Goal: Information Seeking & Learning: Learn about a topic

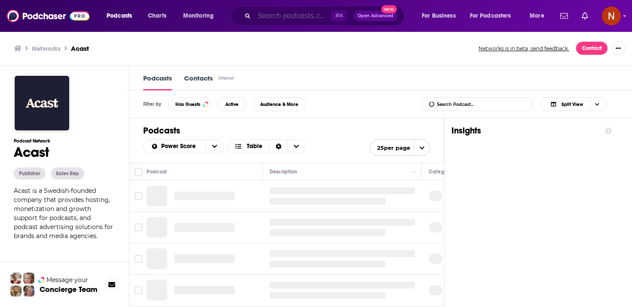
click at [279, 15] on input "Search podcasts, credits, & more..." at bounding box center [292, 16] width 77 height 14
paste input "https://media.podeo.co/rss/MjIzNzk"
type input "https://media.podeo.co/rss/MjIzNzk"
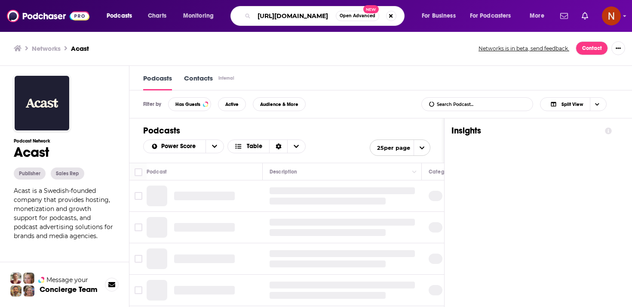
scroll to position [0, 37]
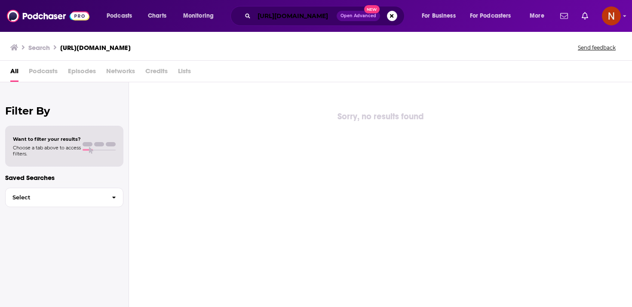
click at [281, 21] on input "https://media.podeo.co/rss/MjIzNzk" at bounding box center [295, 16] width 83 height 14
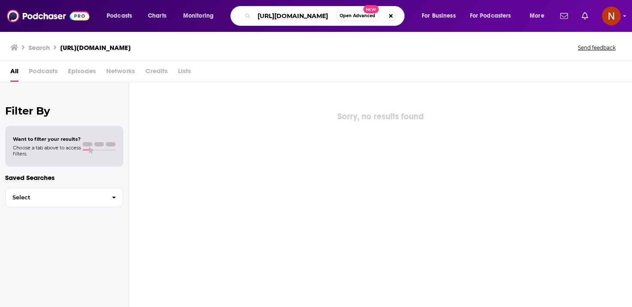
paste input "تهون"
type input "تهون"
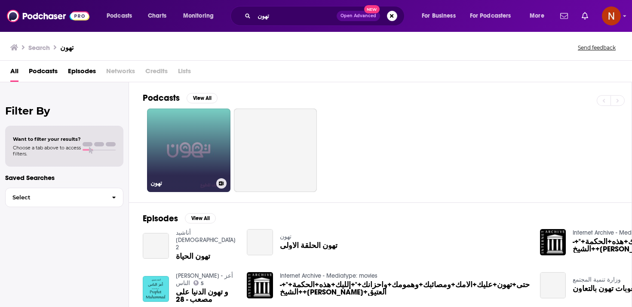
click at [215, 147] on link "تهون" at bounding box center [188, 149] width 83 height 83
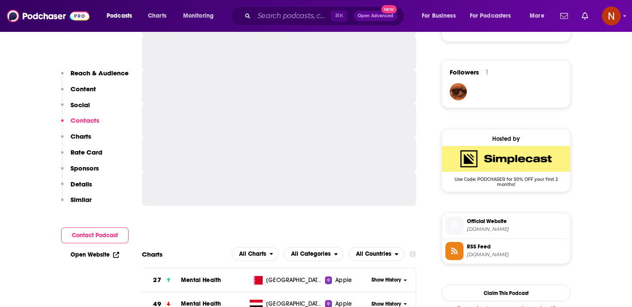
scroll to position [662, 0]
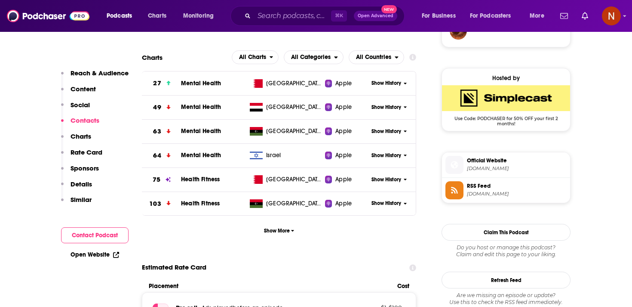
click at [483, 190] on span "RSS Feed" at bounding box center [517, 186] width 100 height 8
click at [262, 17] on input "Search podcasts, credits, & more..." at bounding box center [292, 16] width 77 height 14
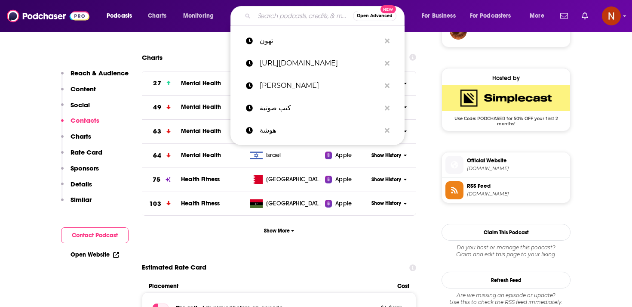
paste input "خط الأساس"
type input "خط الأساس"
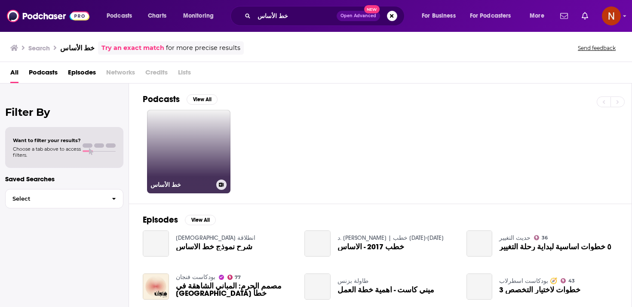
click at [202, 153] on link "خط الأساس" at bounding box center [188, 151] width 83 height 83
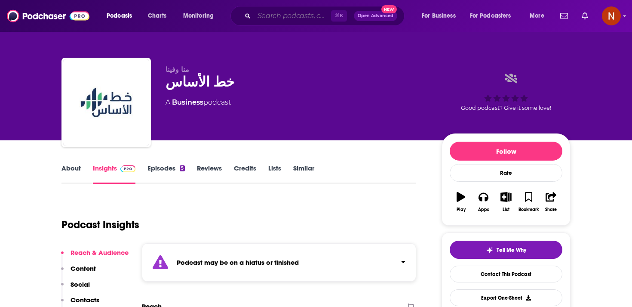
click at [278, 20] on input "Search podcasts, credits, & more..." at bounding box center [292, 16] width 77 height 14
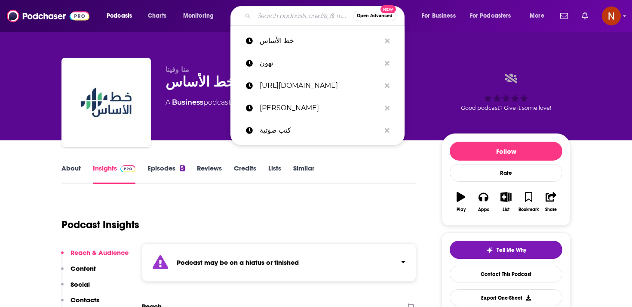
paste input "وادي عبقر"
type input "وادي عبقر"
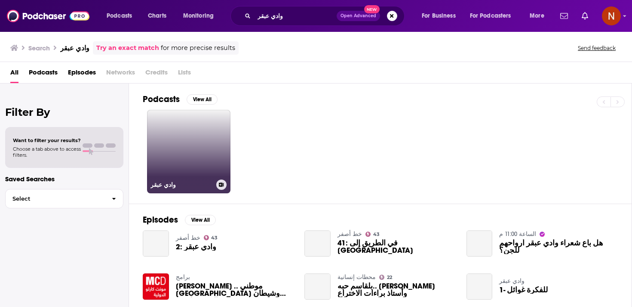
click at [208, 158] on link "وادي عبقر" at bounding box center [188, 151] width 83 height 83
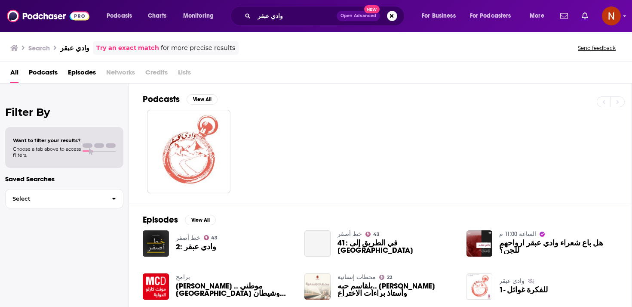
click at [320, 173] on div at bounding box center [387, 151] width 489 height 83
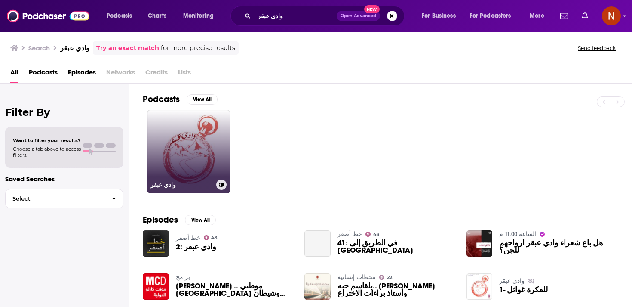
click at [206, 143] on link "وادي عبقر" at bounding box center [188, 151] width 83 height 83
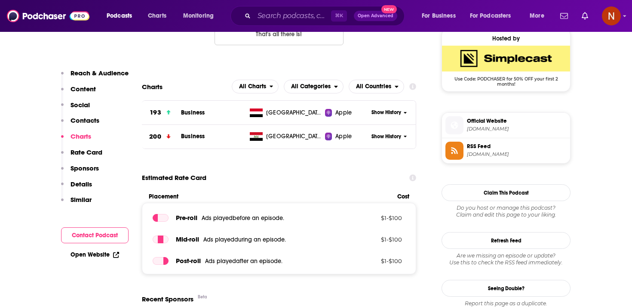
scroll to position [649, 0]
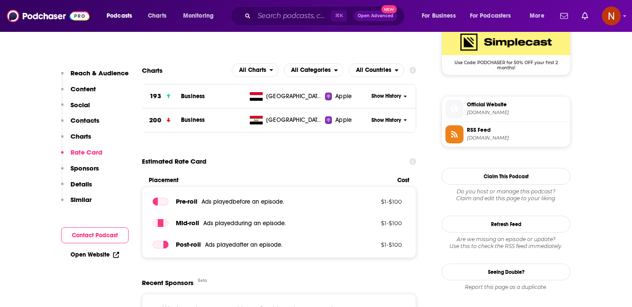
click at [519, 51] on img "SimpleCast Deal: Use Code: PODCHASER for 50% OFF your first 2 months!" at bounding box center [506, 42] width 128 height 26
click at [471, 133] on span "RSS Feed" at bounding box center [517, 130] width 100 height 8
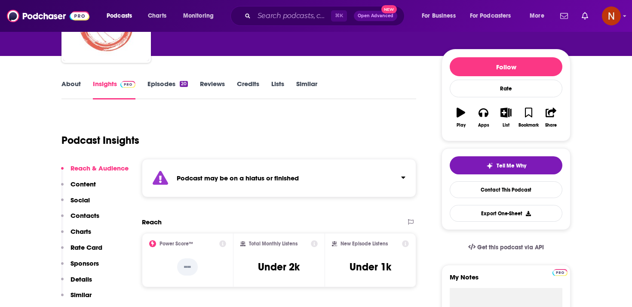
scroll to position [45, 0]
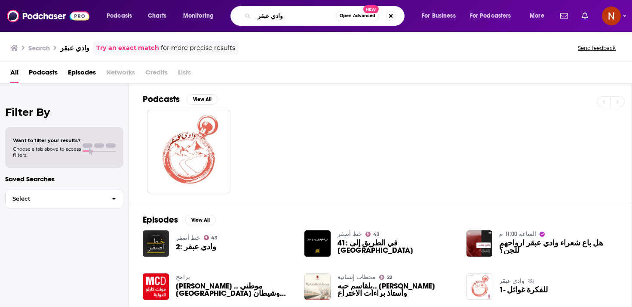
click at [260, 16] on input "وادي عبقر" at bounding box center [295, 16] width 82 height 14
paste input "نبات السبت"
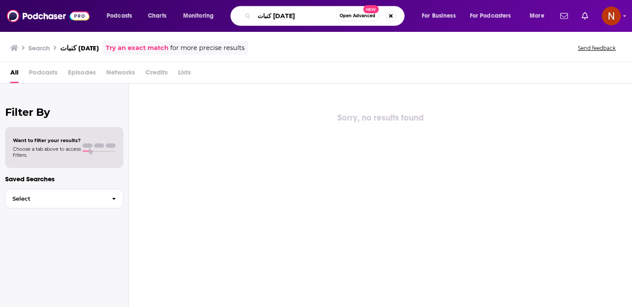
click at [278, 17] on input "كنبات [DATE]" at bounding box center [295, 16] width 82 height 14
type input "كنب [DATE]"
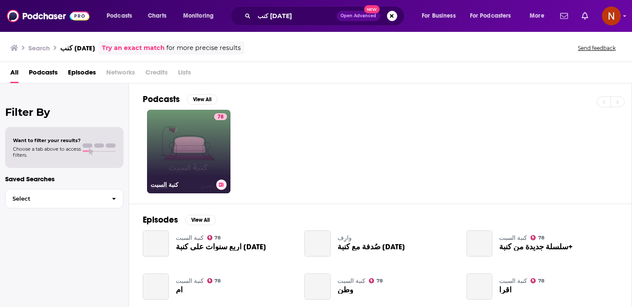
click at [215, 136] on div "78" at bounding box center [220, 146] width 13 height 66
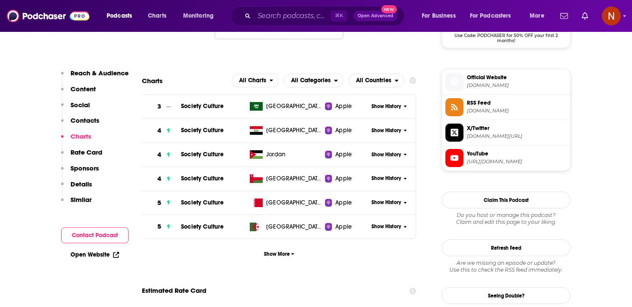
scroll to position [768, 0]
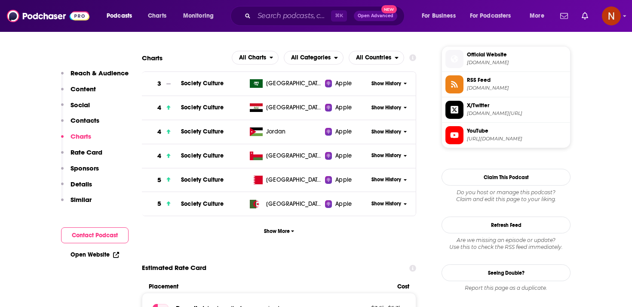
click at [495, 89] on span "feeds.simplecast.com" at bounding box center [517, 88] width 100 height 6
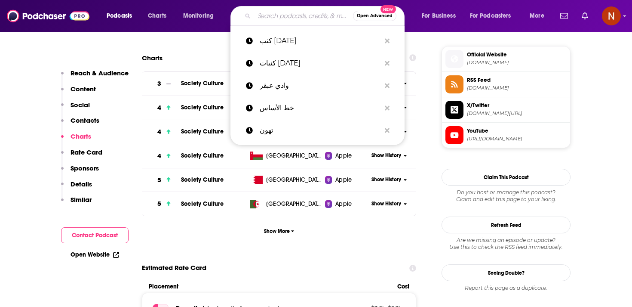
click at [277, 17] on input "Search podcasts, credits, & more..." at bounding box center [303, 16] width 99 height 14
paste input "كنبة السبت"
type input "كنبة السبت"
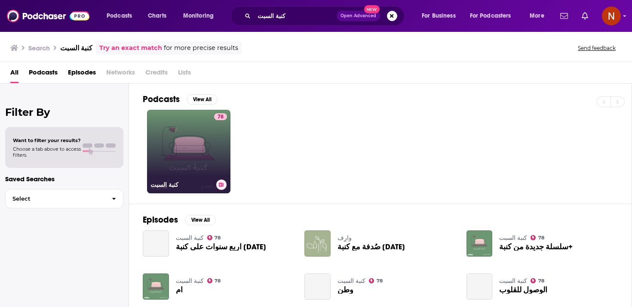
click at [207, 151] on link "78 كنبة السبت" at bounding box center [188, 151] width 83 height 83
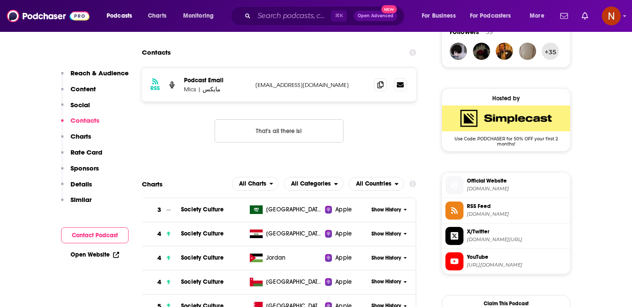
scroll to position [641, 0]
click at [479, 191] on span "omny.fm" at bounding box center [517, 189] width 100 height 6
click at [533, 213] on span "feeds.simplecast.com" at bounding box center [517, 214] width 100 height 6
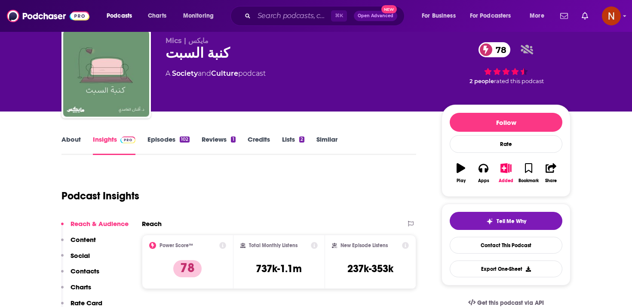
scroll to position [0, 0]
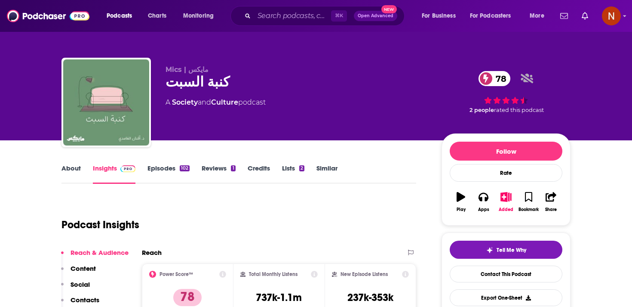
click at [190, 90] on div "كنبة السبت 78" at bounding box center [297, 82] width 262 height 17
copy div "كنبة السبت 78"
click at [292, 20] on input "Search podcasts, credits, & more..." at bounding box center [292, 16] width 77 height 14
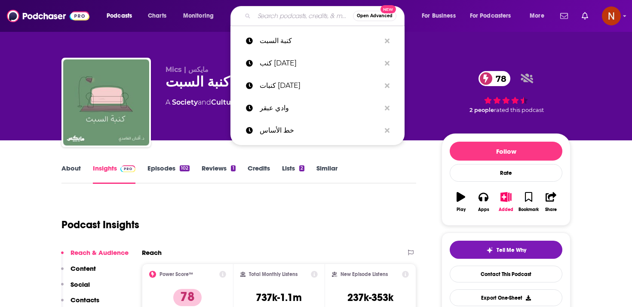
paste input "كنبة السبت"
type input "كنبة السبت"
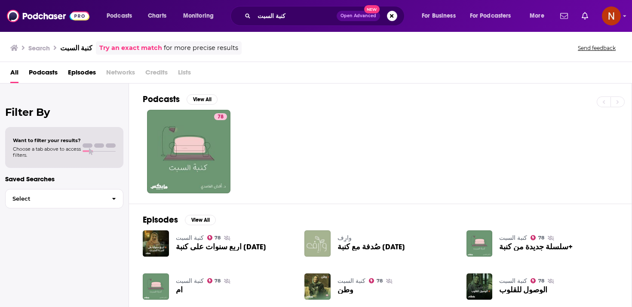
scroll to position [52, 0]
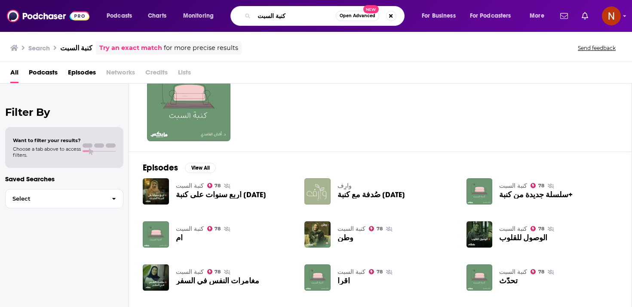
click at [298, 19] on input "كنبة السبت" at bounding box center [295, 16] width 82 height 14
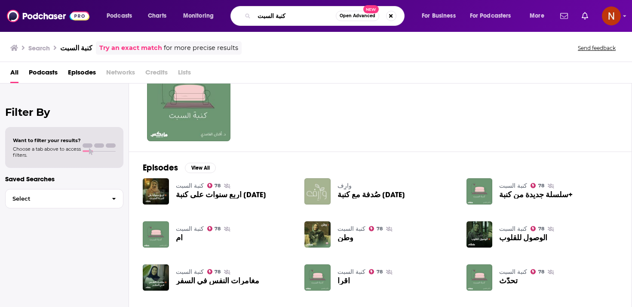
paste input "أسمار"
type input "أسمار"
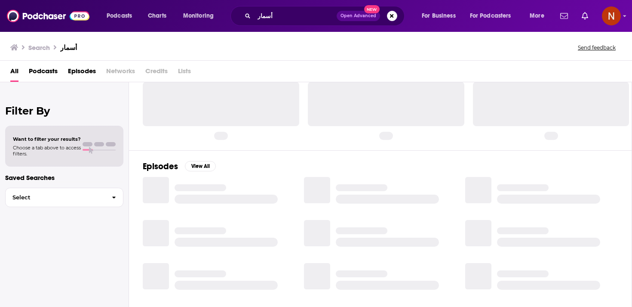
scroll to position [52, 0]
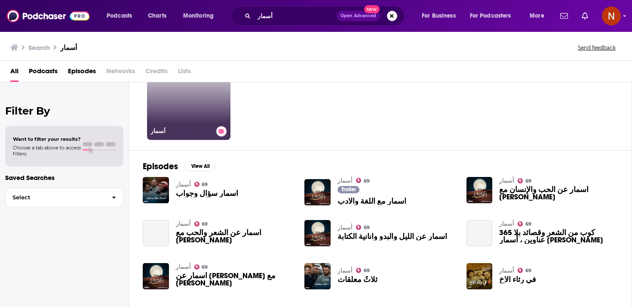
click at [194, 133] on h3 "أسمار" at bounding box center [182, 130] width 62 height 7
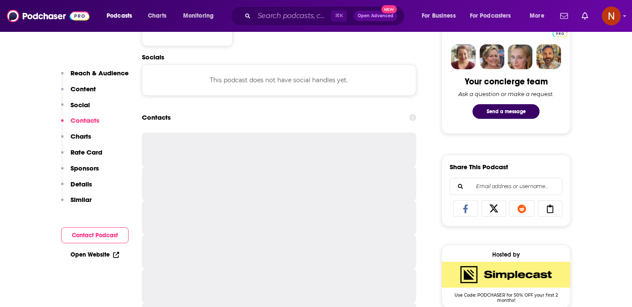
scroll to position [625, 0]
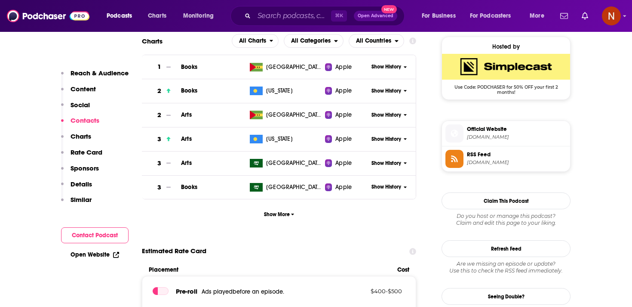
click at [499, 158] on span "RSS Feed" at bounding box center [517, 155] width 100 height 8
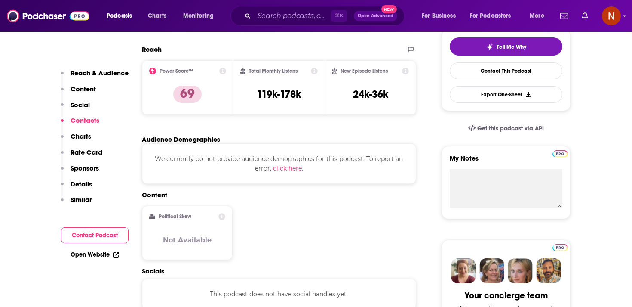
scroll to position [0, 0]
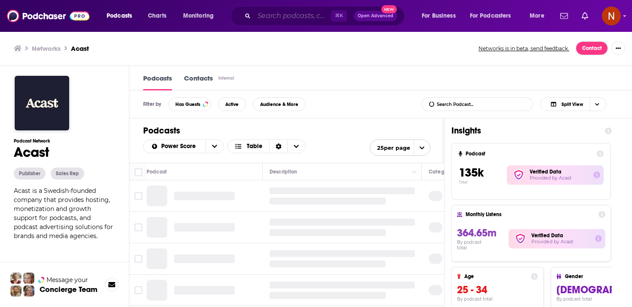
click at [301, 16] on input "Search podcasts, credits, & more..." at bounding box center [292, 16] width 77 height 14
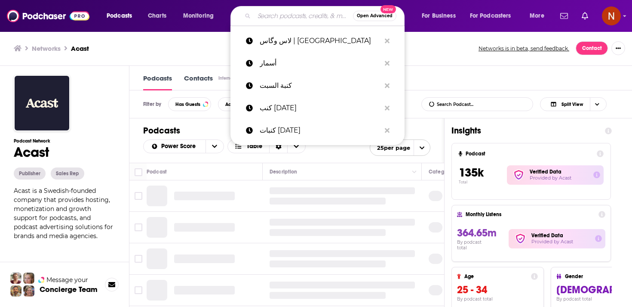
paste input "كتب صوتية"
type input "كتب صوتية"
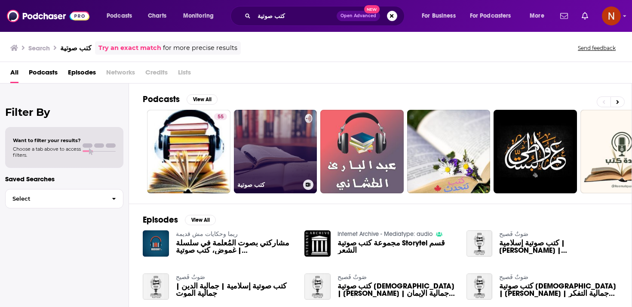
click at [266, 134] on link "كتب صوتية" at bounding box center [275, 151] width 83 height 83
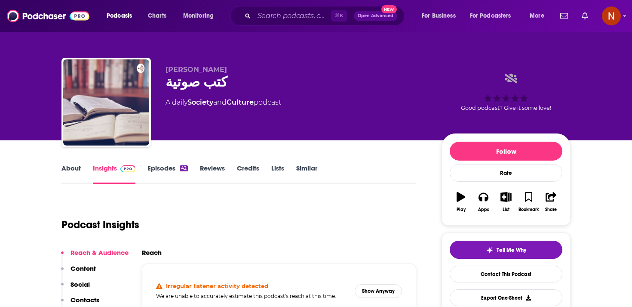
click at [177, 71] on span "[PERSON_NAME]" at bounding box center [197, 69] width 62 height 8
copy p "[PERSON_NAME]"
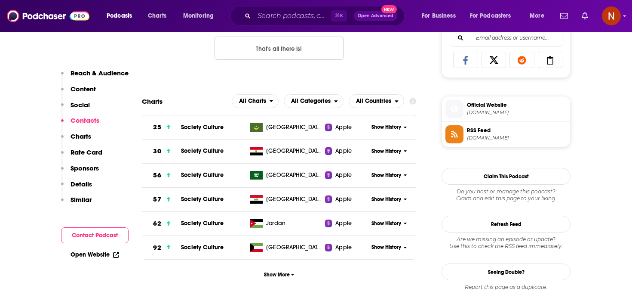
scroll to position [592, 0]
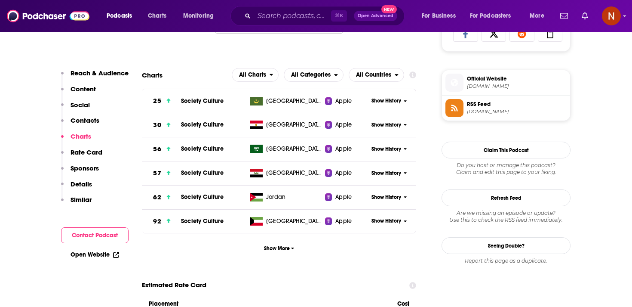
click at [498, 110] on span "[DOMAIN_NAME]" at bounding box center [517, 111] width 100 height 6
